Goal: Task Accomplishment & Management: Manage account settings

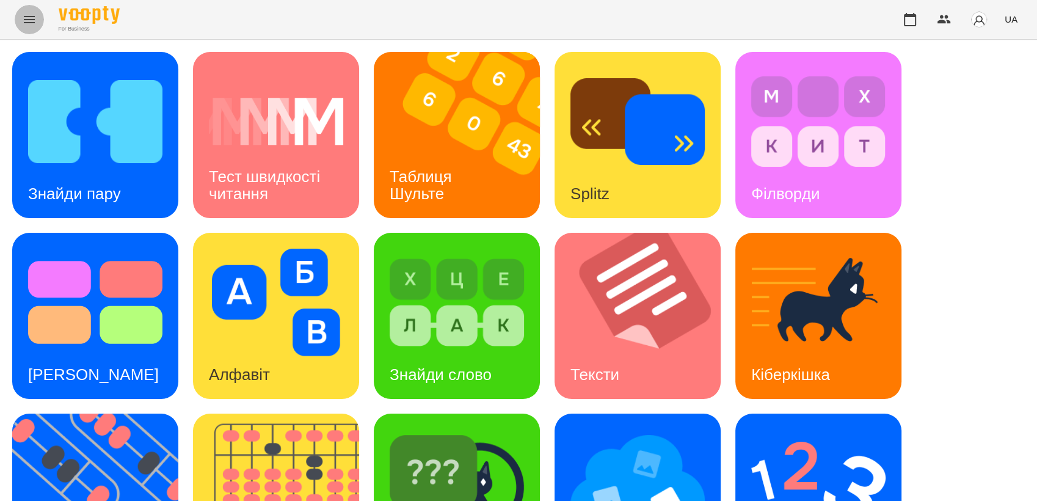
click at [23, 30] on button "Menu" at bounding box center [29, 19] width 29 height 29
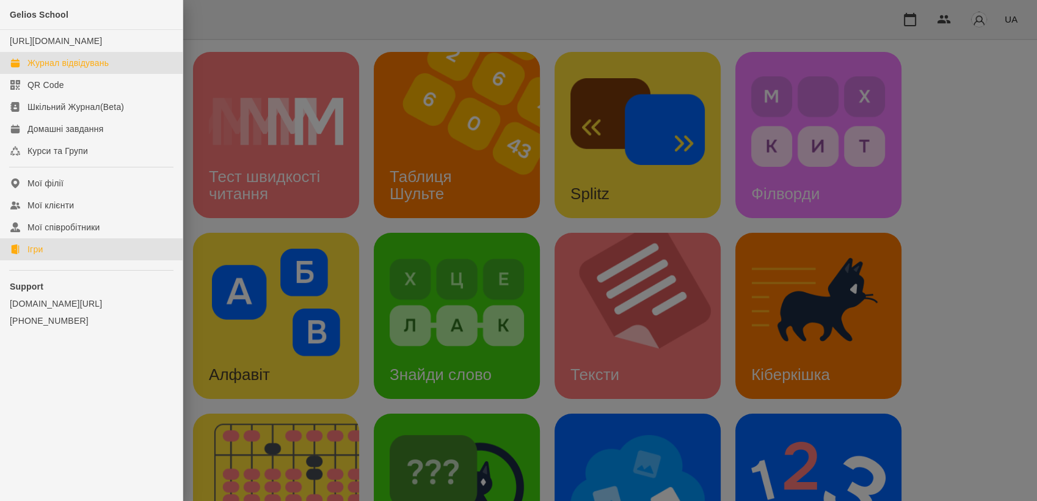
click at [79, 69] on div "Журнал відвідувань" at bounding box center [67, 63] width 81 height 12
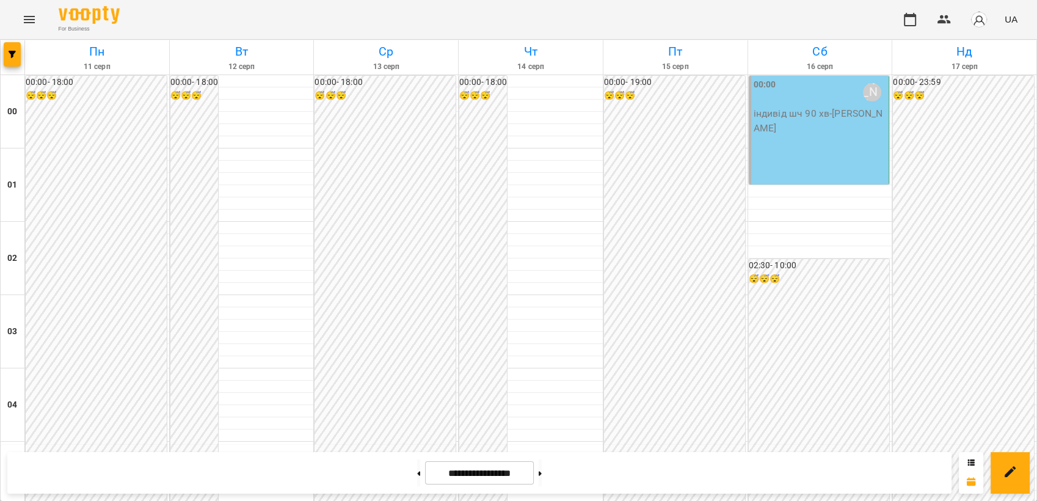
scroll to position [869, 0]
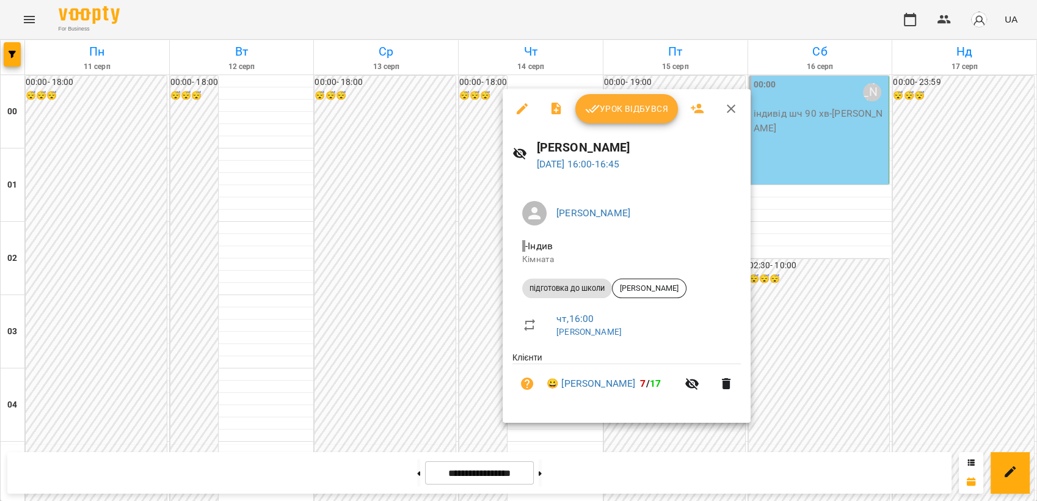
click at [626, 110] on span "Урок відбувся" at bounding box center [626, 108] width 83 height 15
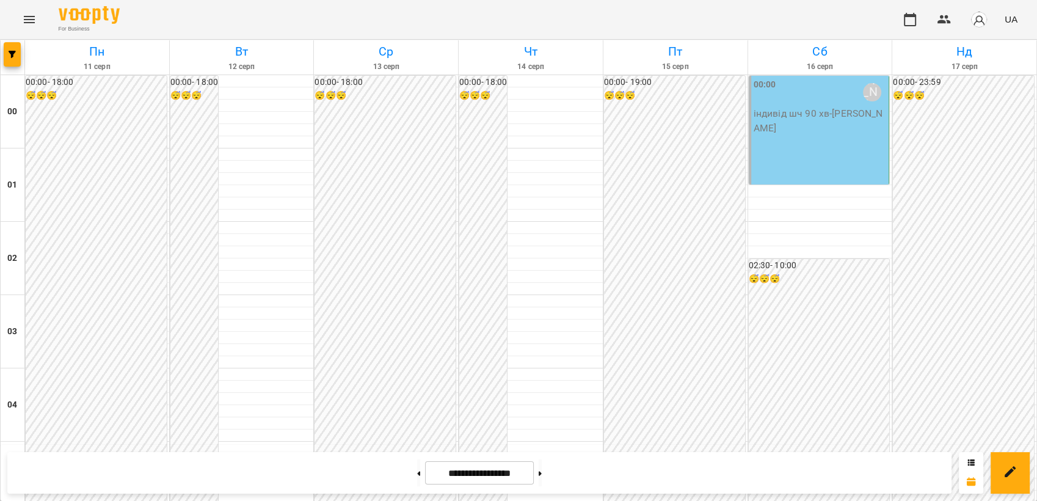
scroll to position [1206, 0]
click at [42, 12] on button "Menu" at bounding box center [29, 19] width 29 height 29
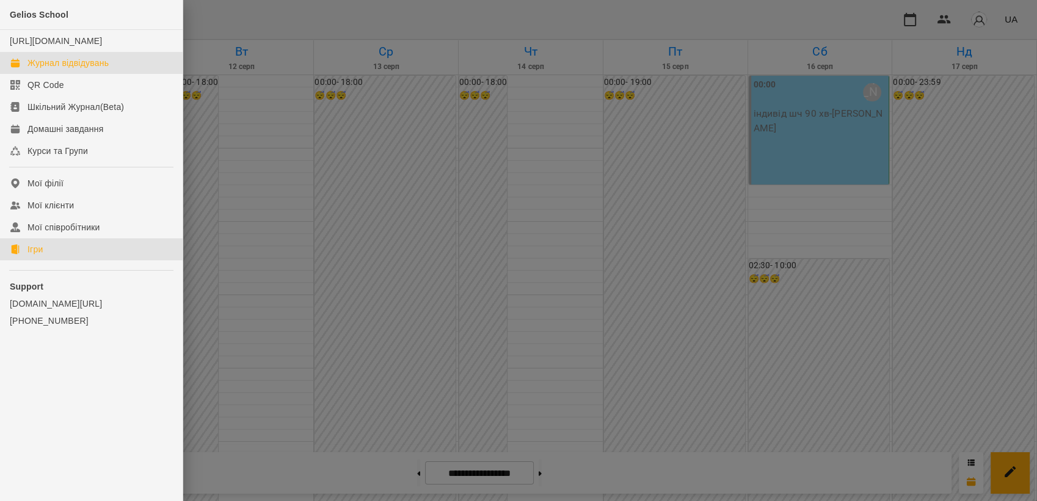
click at [70, 260] on link "Ігри" at bounding box center [91, 249] width 183 height 22
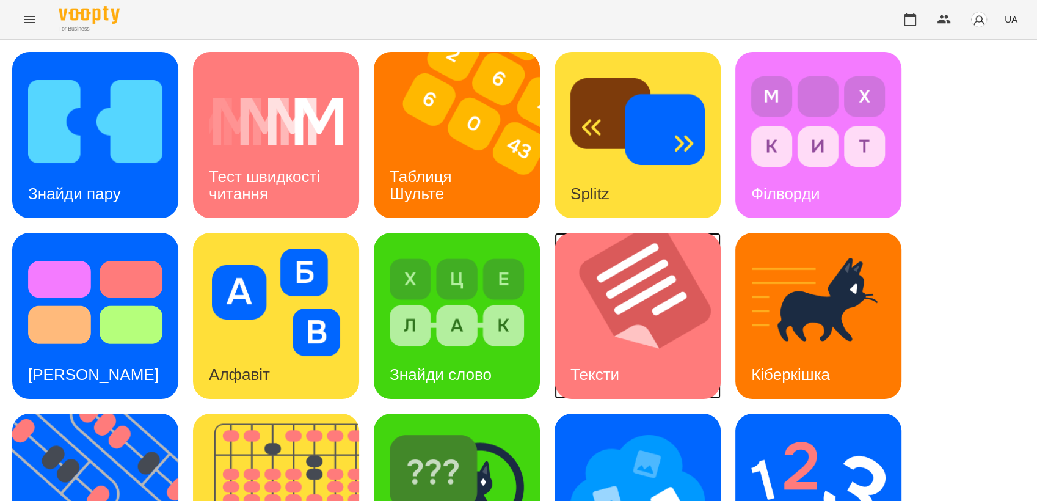
click at [666, 327] on img at bounding box center [644, 316] width 181 height 166
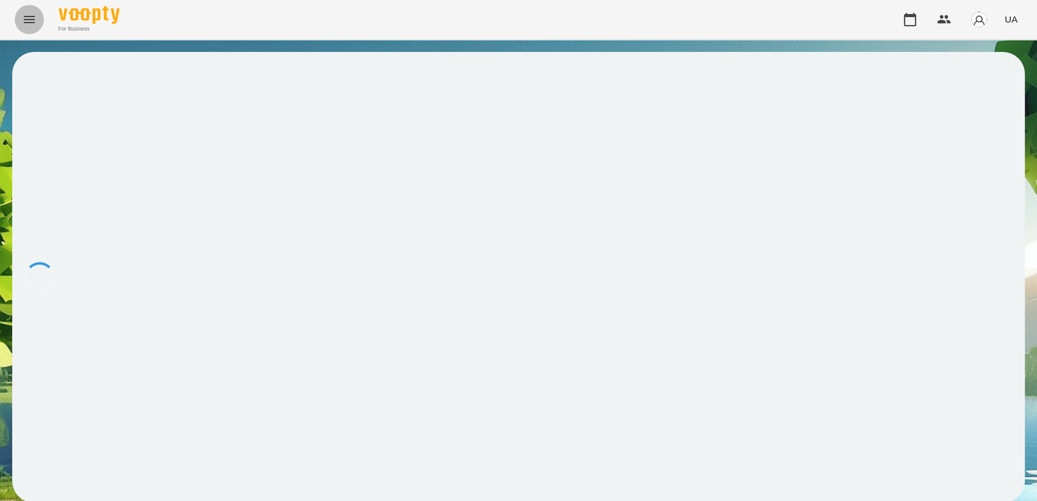
click at [20, 24] on button "Menu" at bounding box center [29, 19] width 29 height 29
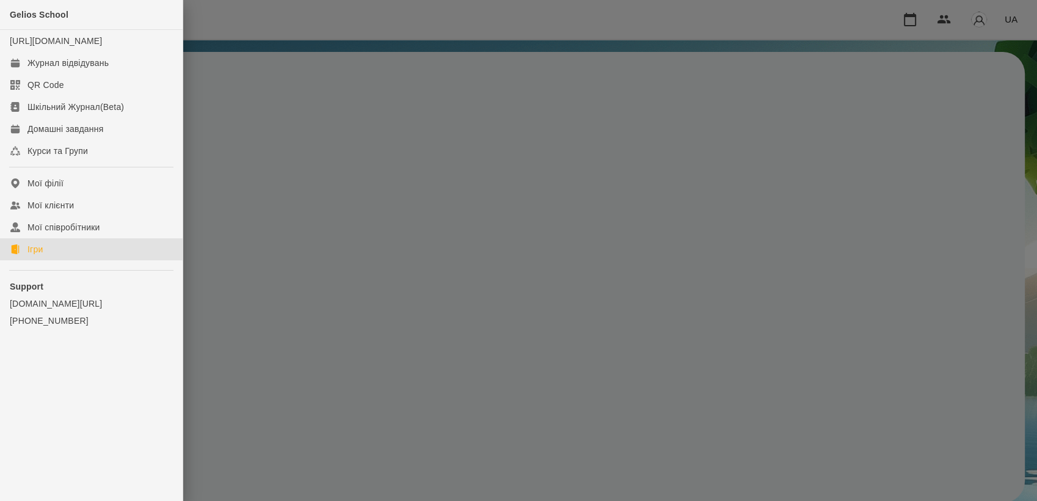
click at [48, 256] on link "Ігри" at bounding box center [91, 249] width 183 height 22
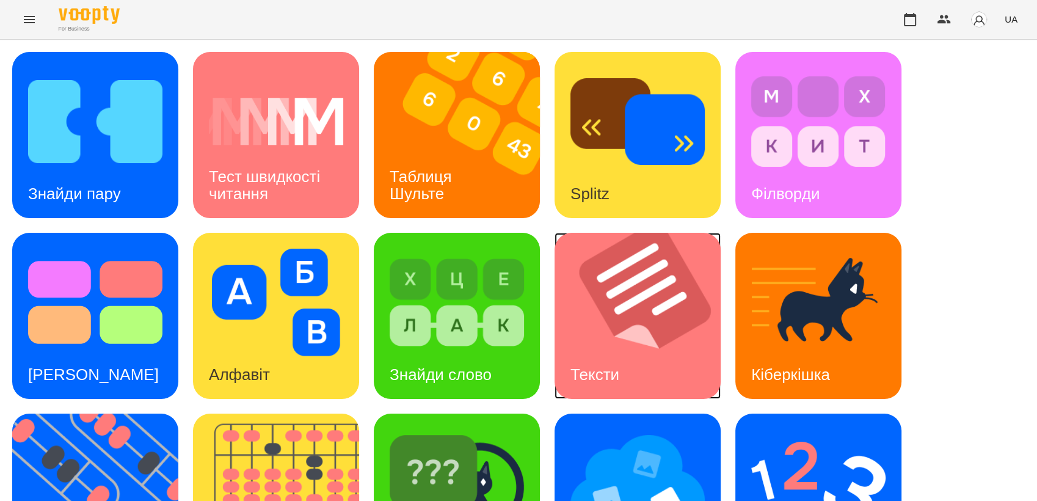
click at [619, 325] on img at bounding box center [644, 316] width 181 height 166
